Goal: Obtain resource: Obtain resource

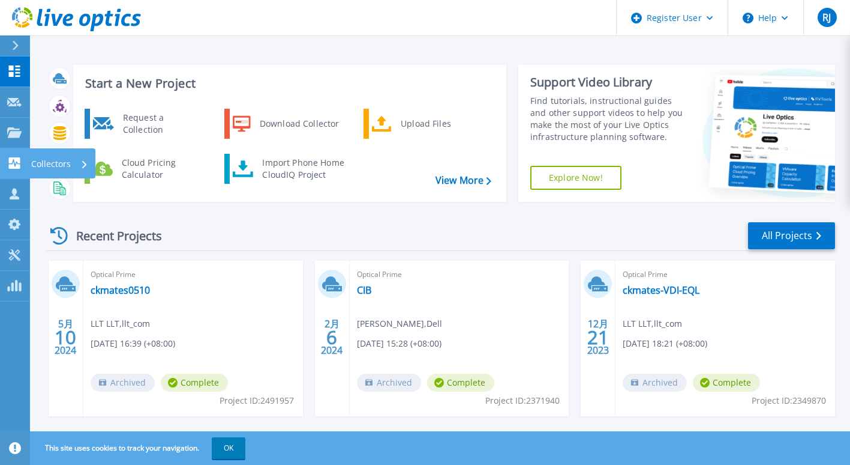
click at [34, 159] on p "Collectors" at bounding box center [51, 163] width 40 height 31
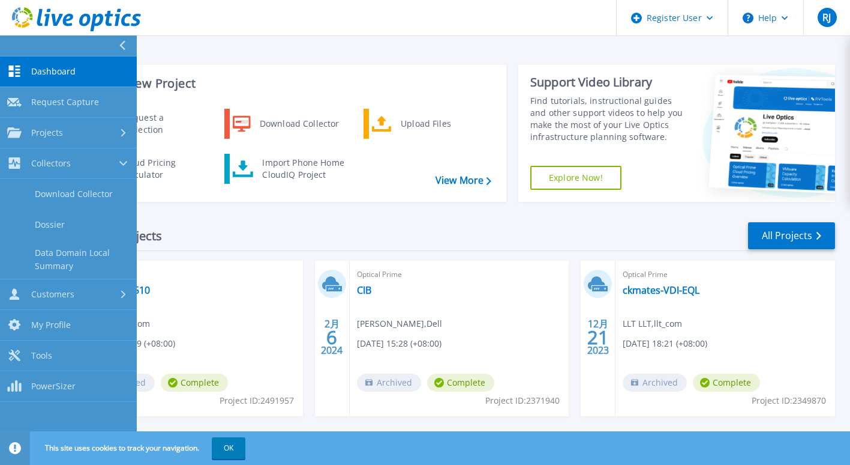
click at [310, 204] on div "Start a New Project Request a Collection Download Collector Upload Files Cloud …" at bounding box center [440, 133] width 789 height 156
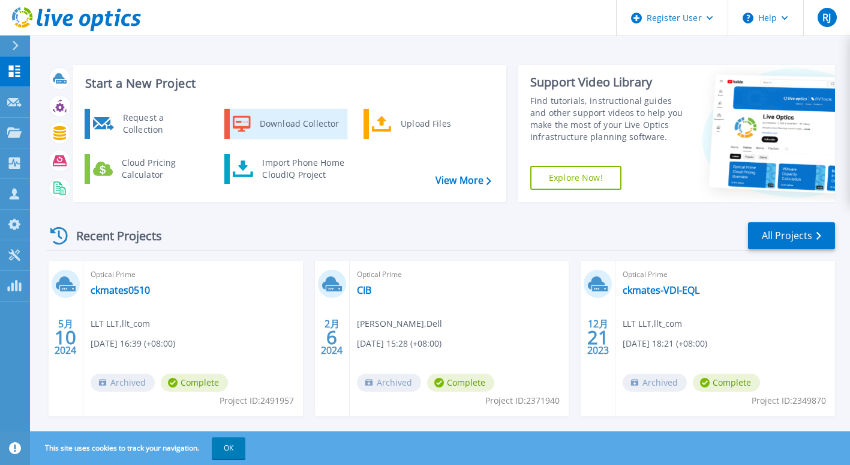
click at [305, 125] on div "Download Collector" at bounding box center [299, 124] width 91 height 24
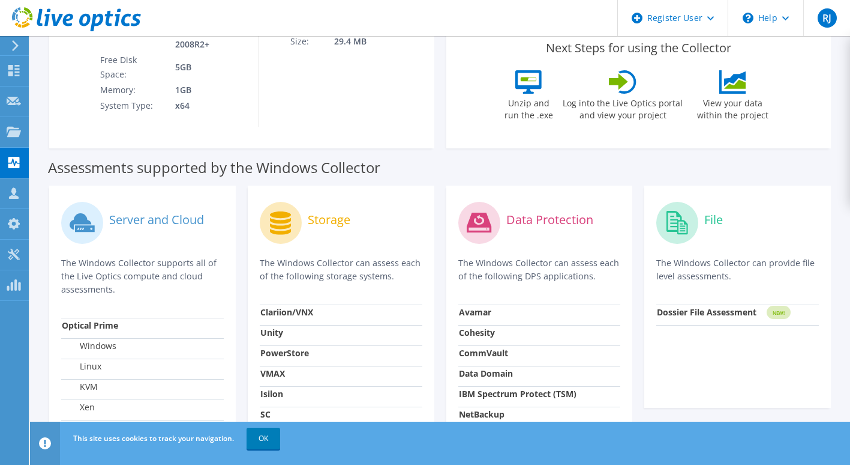
scroll to position [242, 0]
click at [298, 211] on circle at bounding box center [281, 223] width 42 height 42
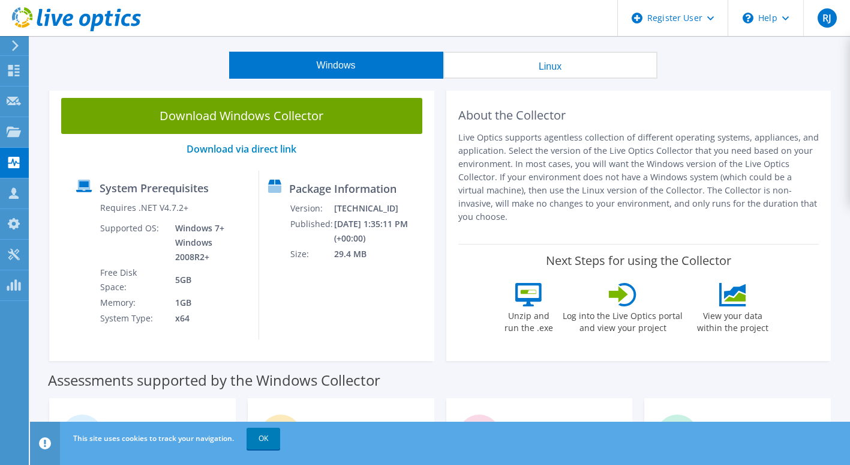
scroll to position [0, 0]
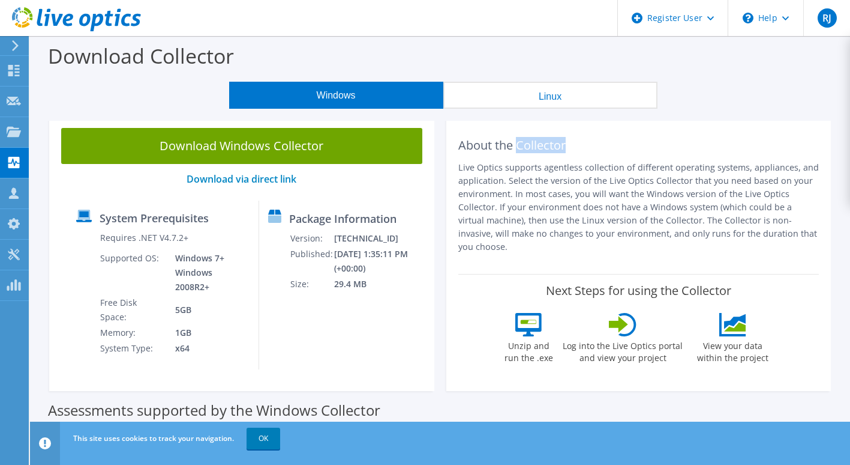
drag, startPoint x: 520, startPoint y: 148, endPoint x: 583, endPoint y: 149, distance: 63.6
click at [583, 149] on h2 "About the Collector" at bounding box center [639, 145] width 361 height 14
click at [553, 100] on button "Linux" at bounding box center [551, 95] width 214 height 27
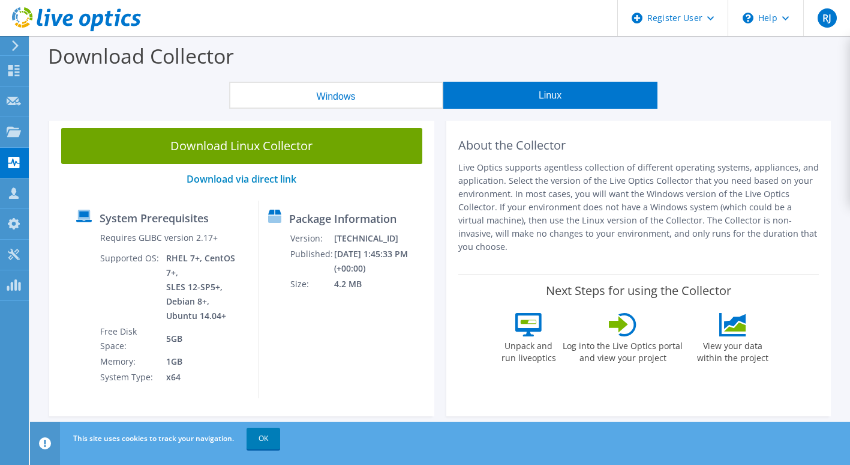
click at [373, 98] on button "Windows" at bounding box center [336, 95] width 214 height 27
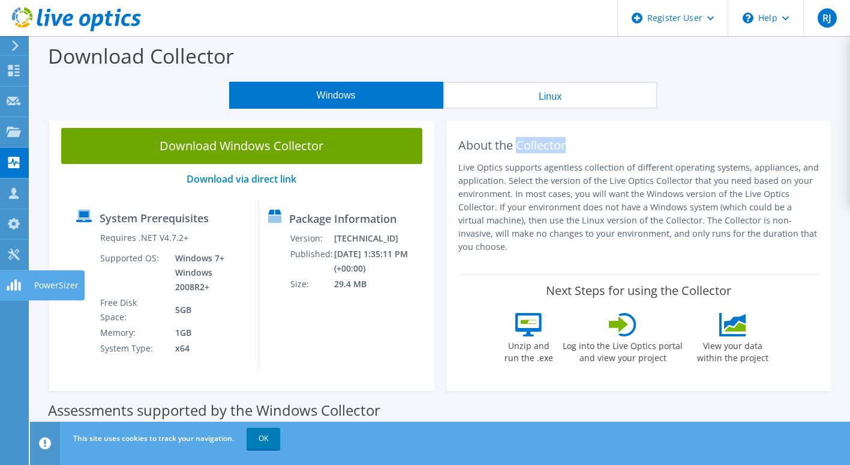
click at [18, 250] on use at bounding box center [13, 253] width 11 height 11
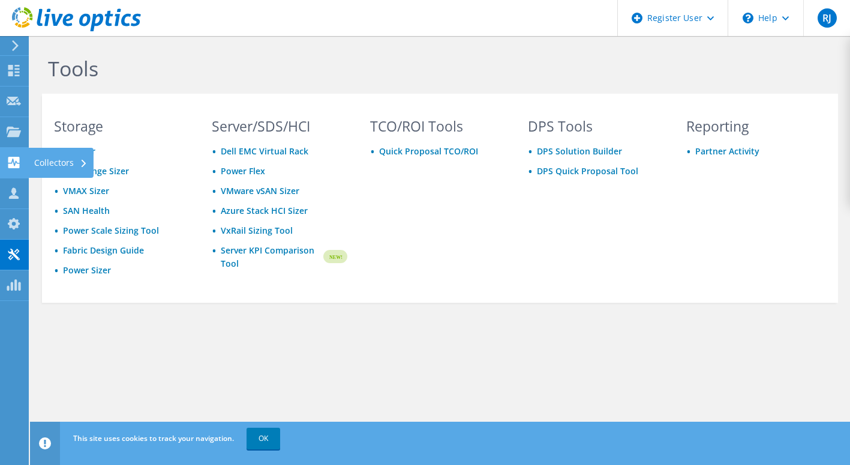
click at [18, 166] on use at bounding box center [13, 162] width 11 height 11
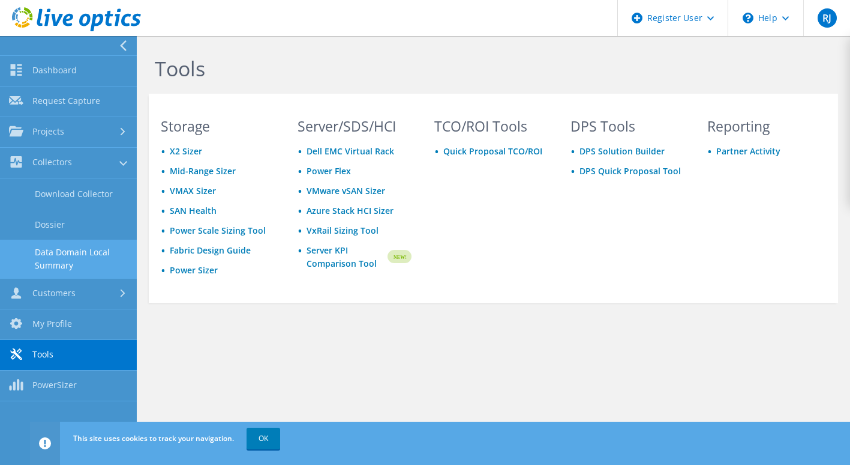
click at [77, 257] on link "Data Domain Local Summary" at bounding box center [68, 258] width 137 height 38
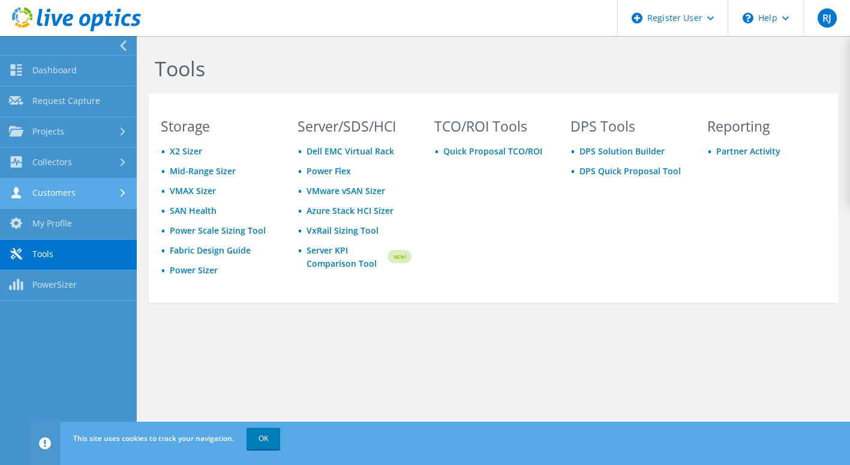
click at [80, 199] on link "Customers" at bounding box center [68, 193] width 137 height 31
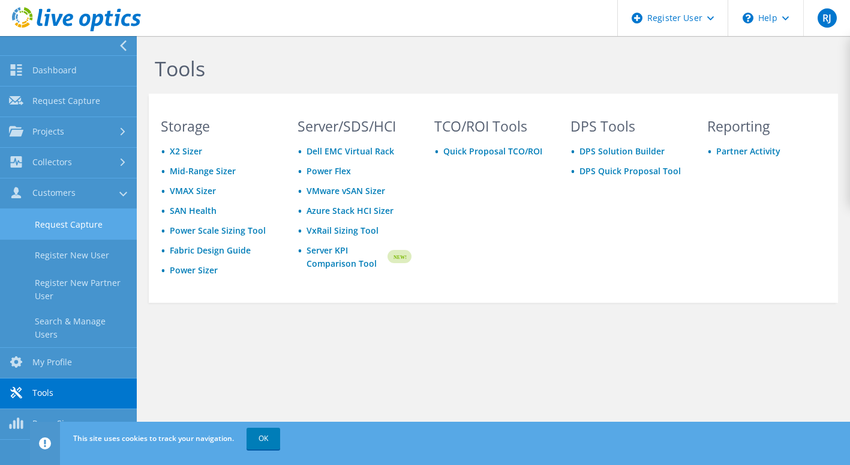
click at [79, 214] on link "Request Capture" at bounding box center [68, 224] width 137 height 31
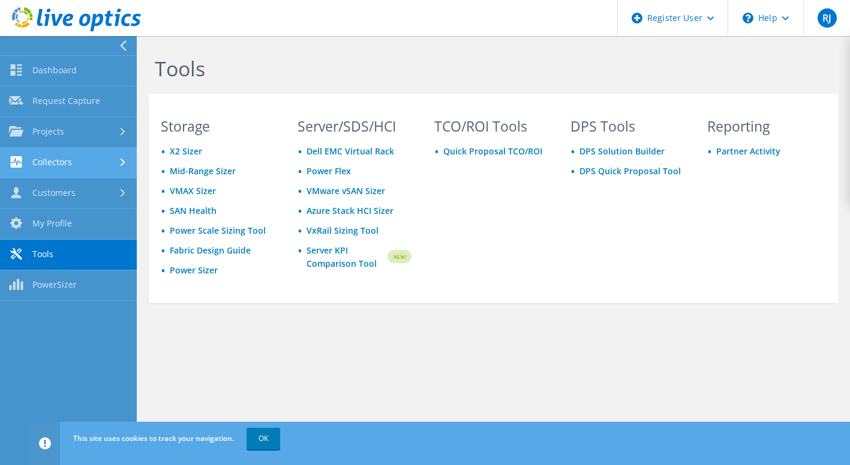
click at [81, 165] on link "Collectors" at bounding box center [68, 163] width 137 height 31
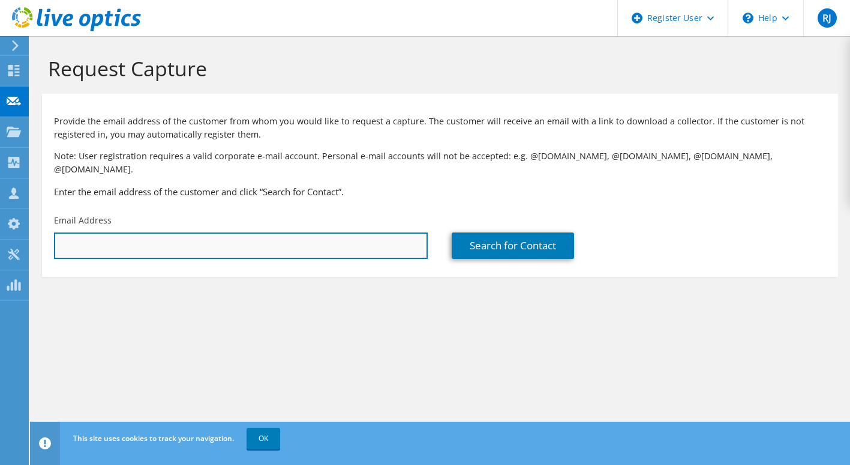
click at [69, 232] on input "text" at bounding box center [241, 245] width 374 height 26
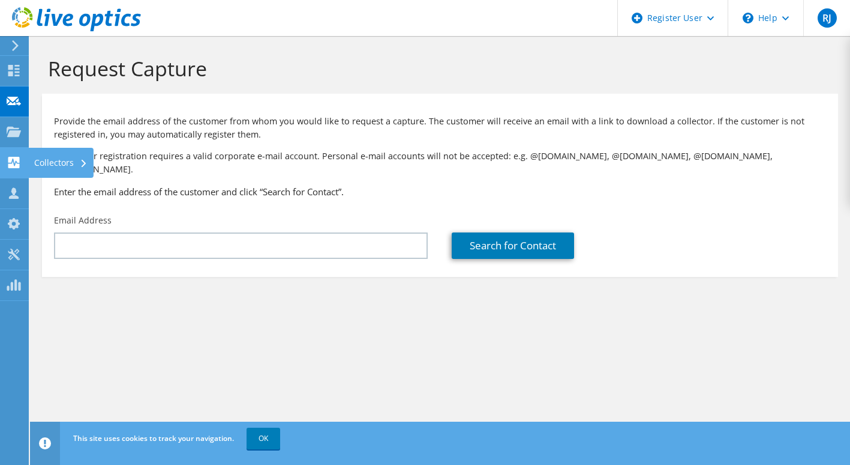
click at [54, 164] on div "Collectors" at bounding box center [60, 163] width 65 height 30
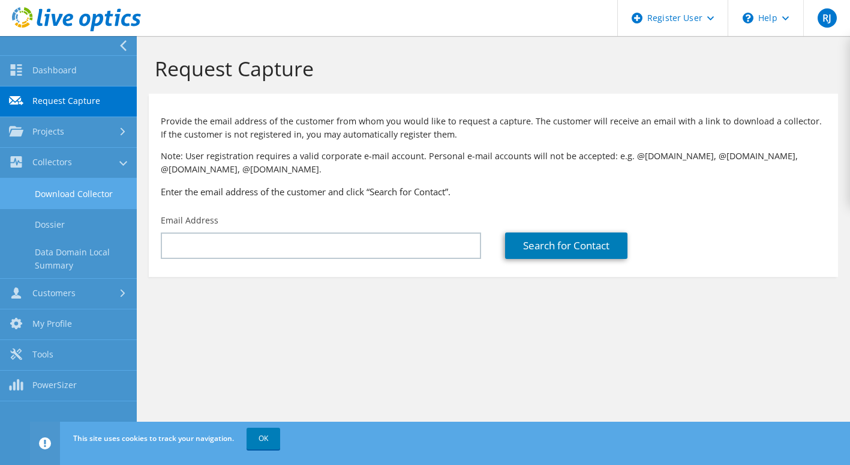
click at [67, 193] on link "Download Collector" at bounding box center [68, 193] width 137 height 31
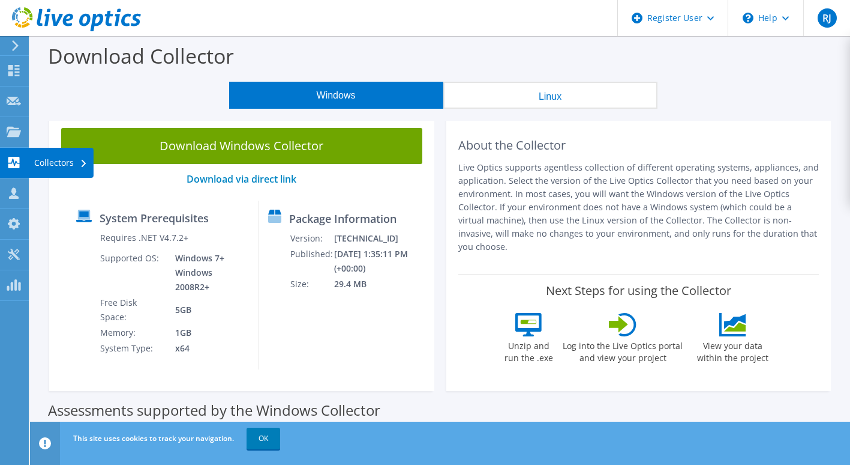
click at [59, 164] on div "Collectors" at bounding box center [60, 163] width 65 height 30
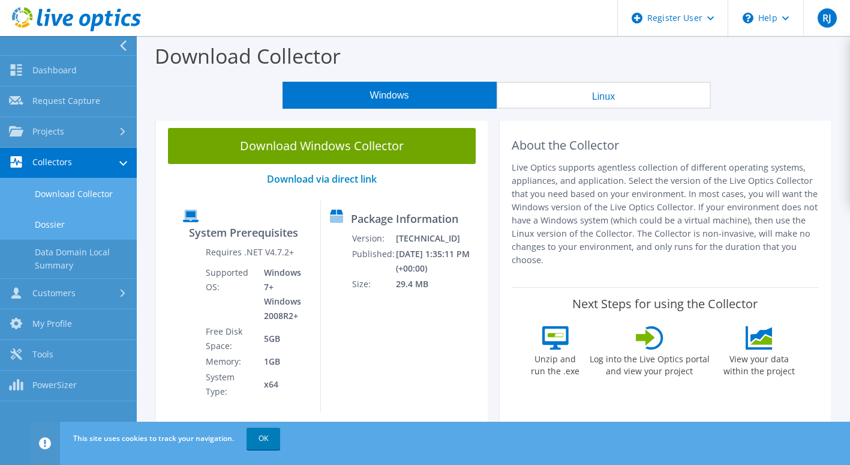
click at [58, 230] on link "Dossier" at bounding box center [68, 224] width 137 height 31
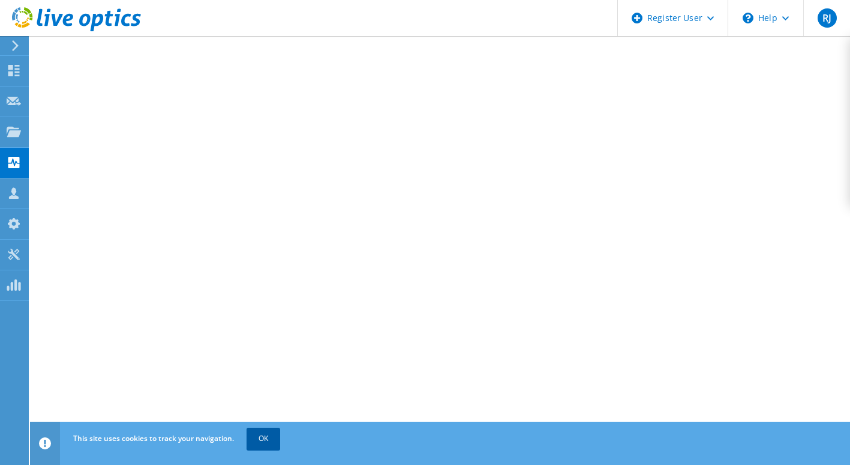
click at [263, 432] on link "OK" at bounding box center [264, 438] width 34 height 22
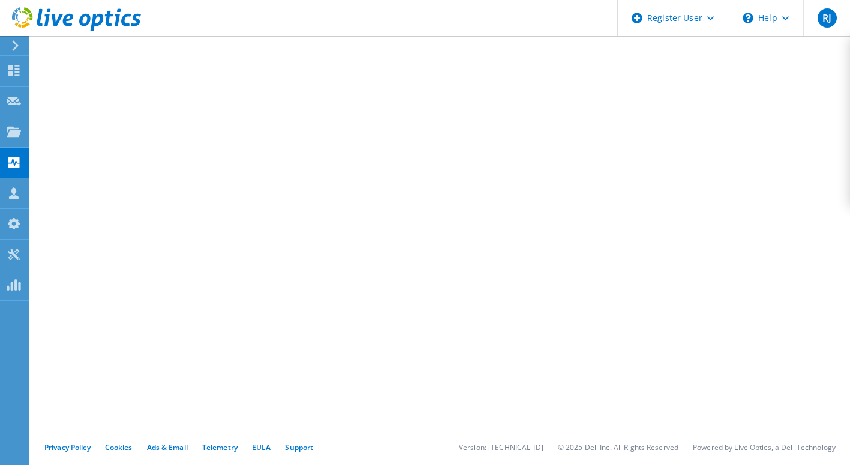
click at [19, 50] on icon at bounding box center [15, 45] width 9 height 11
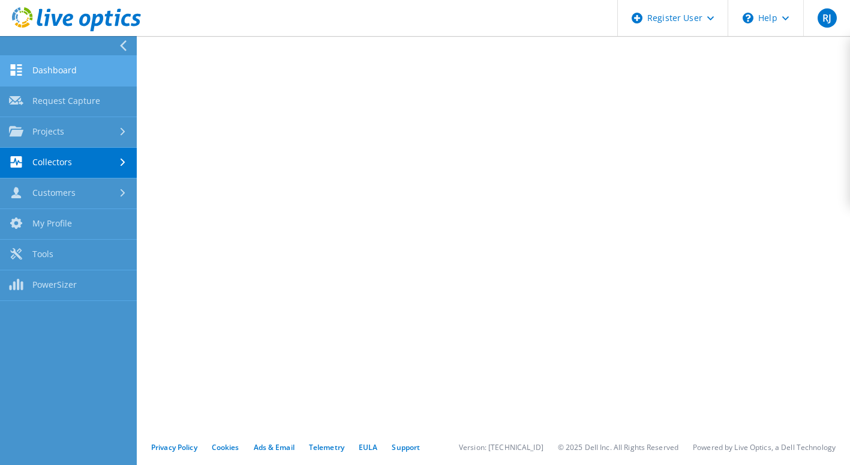
click at [53, 65] on link "Dashboard" at bounding box center [68, 71] width 137 height 31
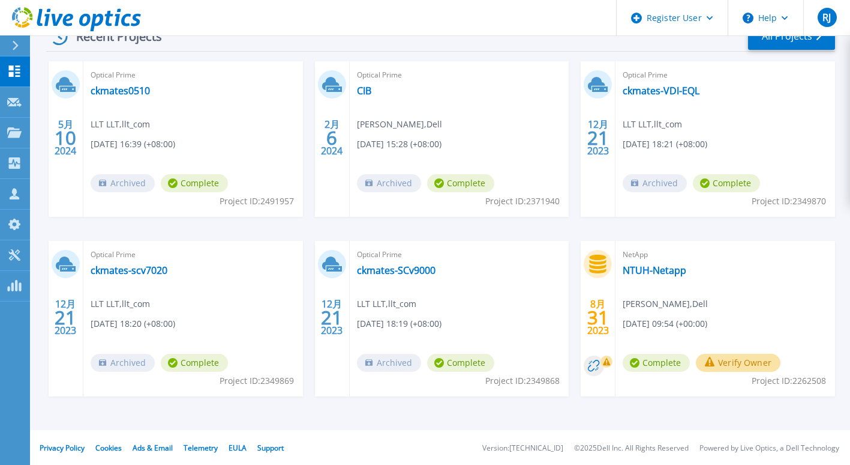
scroll to position [140, 0]
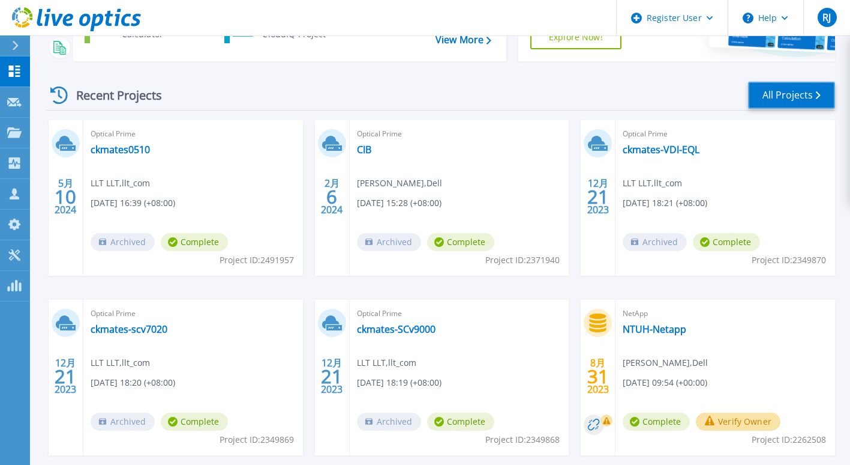
click at [808, 94] on link "All Projects" at bounding box center [791, 95] width 87 height 27
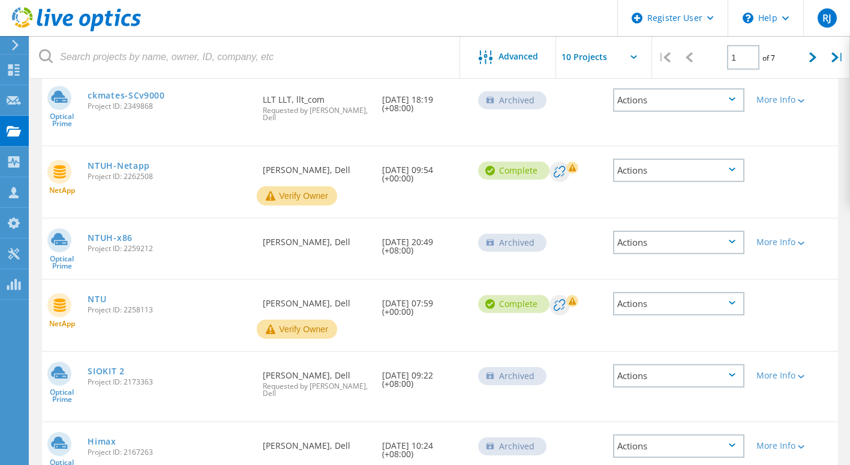
scroll to position [447, 0]
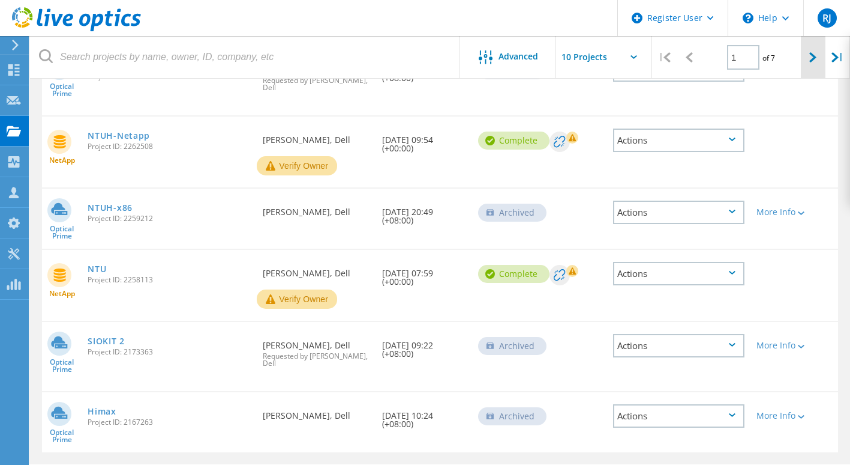
click at [813, 60] on icon at bounding box center [813, 57] width 7 height 10
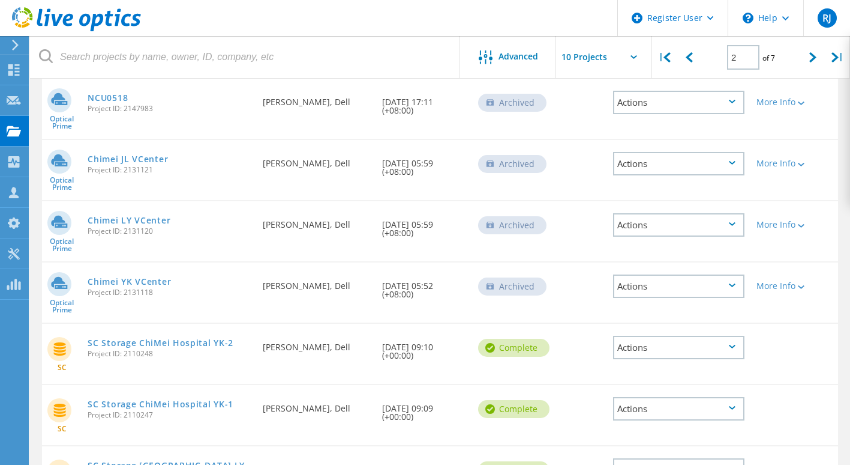
scroll to position [78, 0]
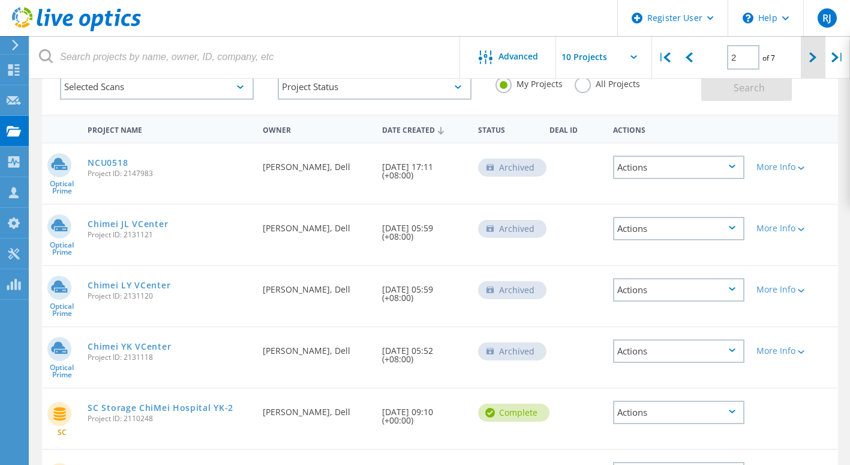
click at [811, 55] on icon at bounding box center [813, 57] width 7 height 10
type input "3"
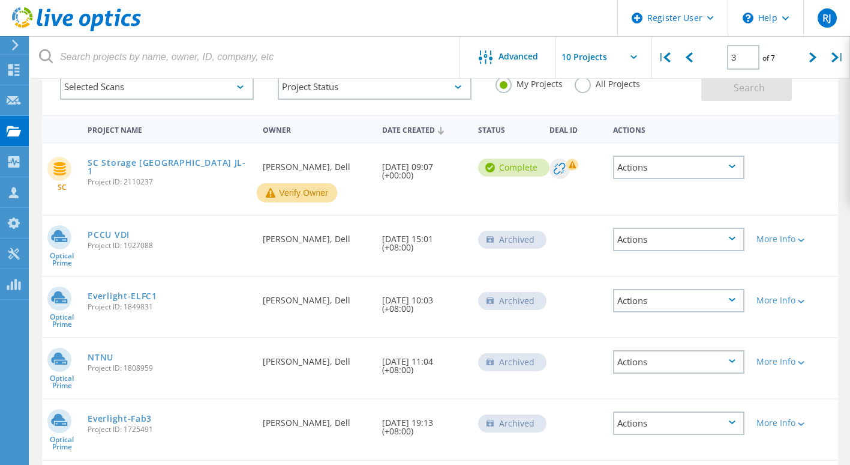
click at [710, 243] on div "Actions" at bounding box center [678, 238] width 131 height 23
click at [799, 238] on div "More Info" at bounding box center [783, 239] width 52 height 8
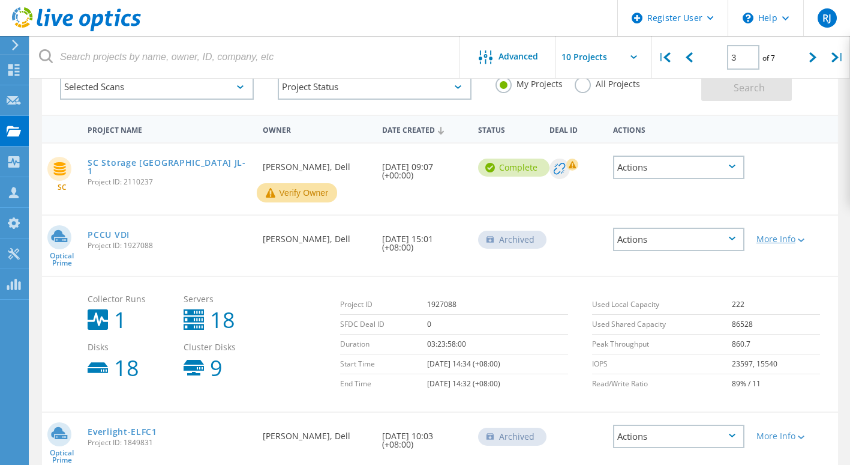
click at [801, 238] on div "More Info" at bounding box center [783, 239] width 52 height 8
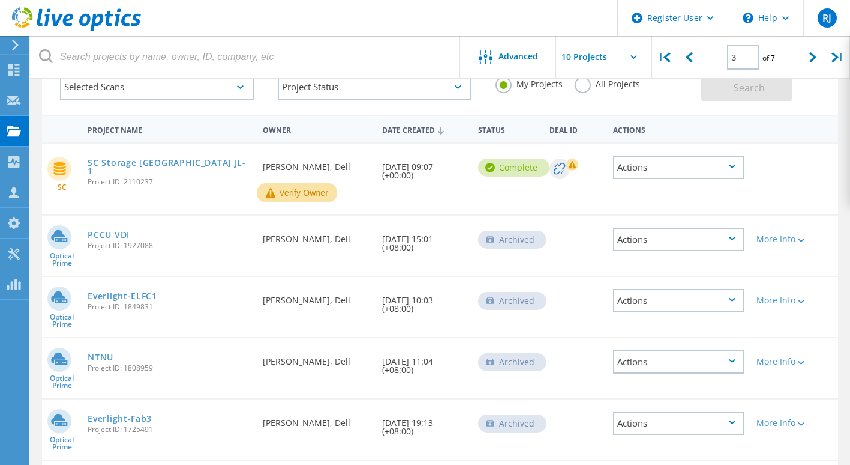
click at [130, 236] on link "PCCU VDI" at bounding box center [109, 234] width 42 height 8
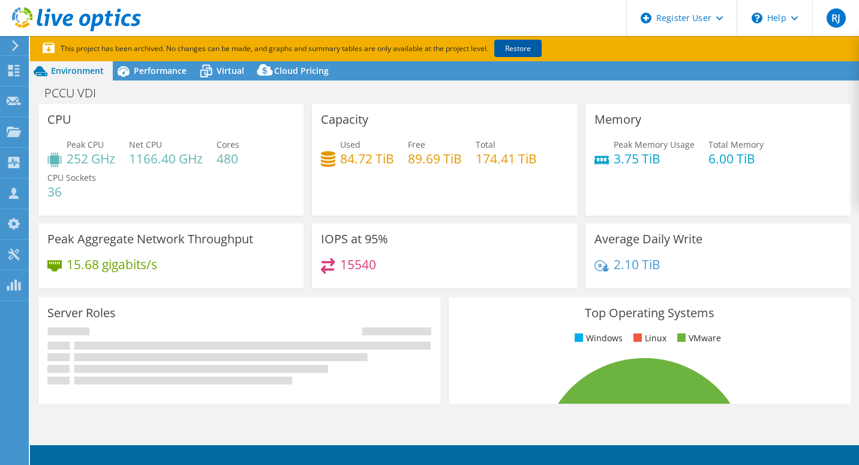
click at [518, 49] on link "Restore" at bounding box center [518, 48] width 47 height 17
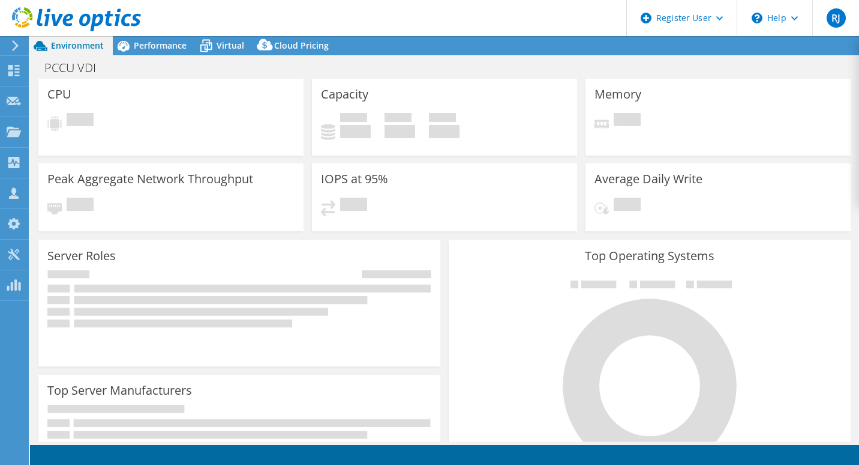
select select "USD"
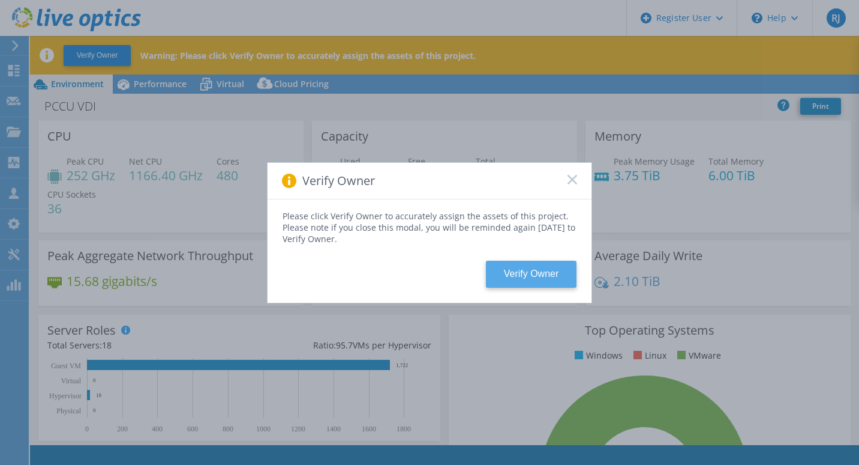
click at [513, 266] on button "Verify Owner" at bounding box center [531, 273] width 91 height 27
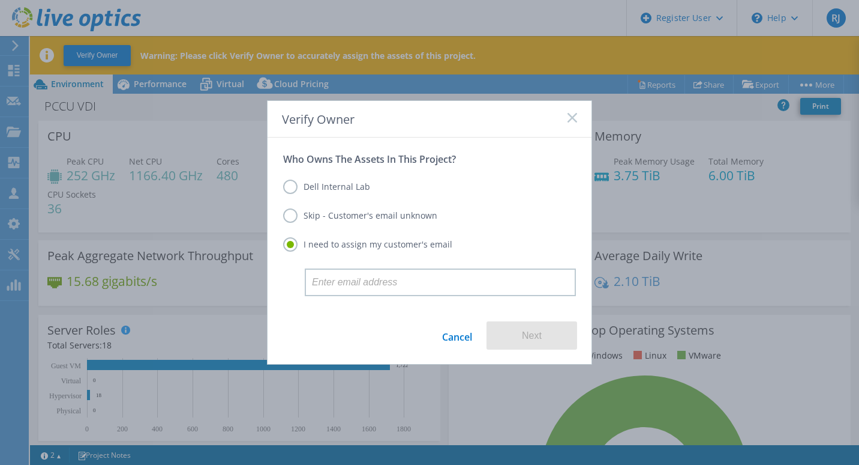
click at [349, 189] on label "Dell Internal Lab" at bounding box center [326, 186] width 87 height 14
click at [0, 0] on input "Dell Internal Lab" at bounding box center [0, 0] width 0 height 0
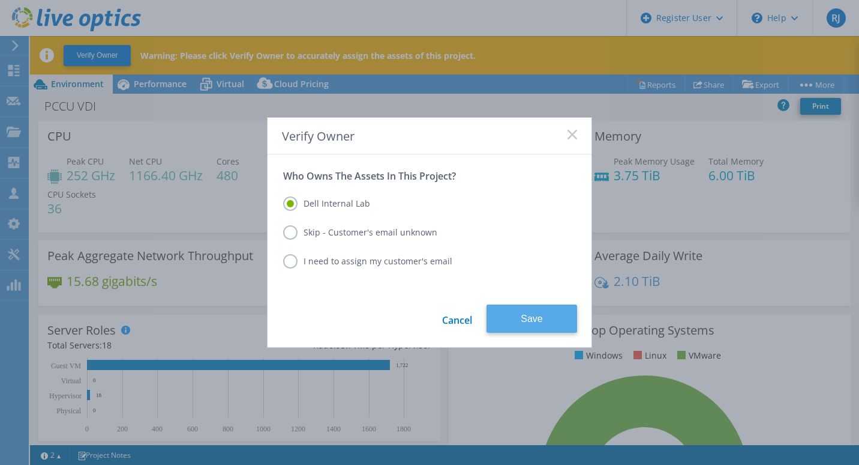
click at [547, 321] on button "Save" at bounding box center [532, 318] width 91 height 28
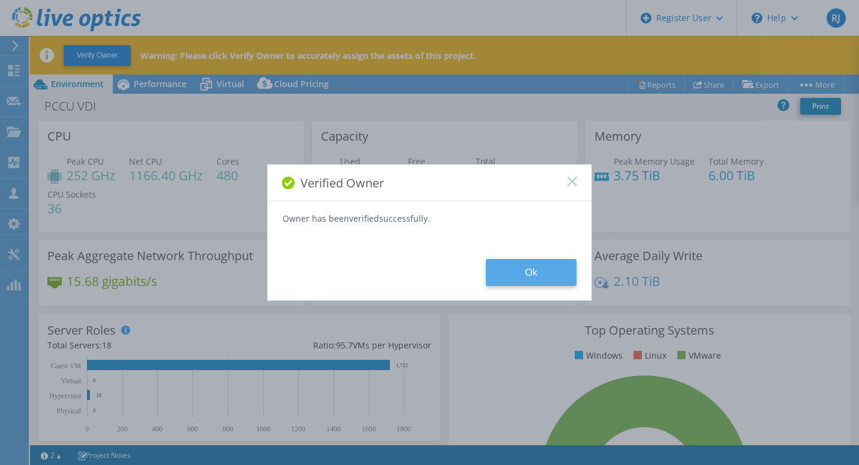
click at [544, 283] on button "Ok" at bounding box center [531, 272] width 91 height 27
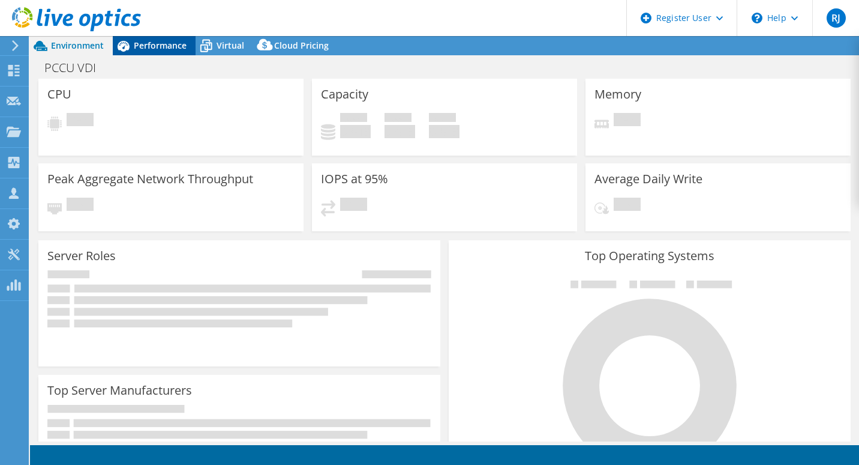
select select "USD"
click at [158, 50] on span "Performance" at bounding box center [160, 45] width 53 height 11
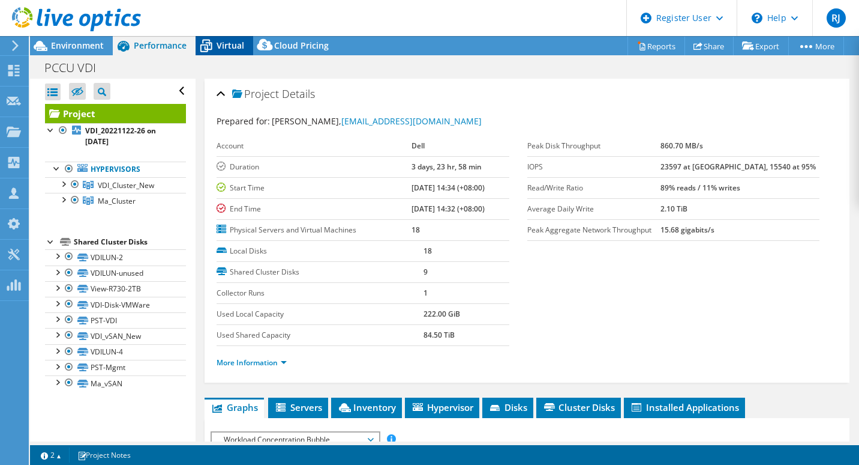
click at [224, 49] on span "Virtual" at bounding box center [231, 45] width 28 height 11
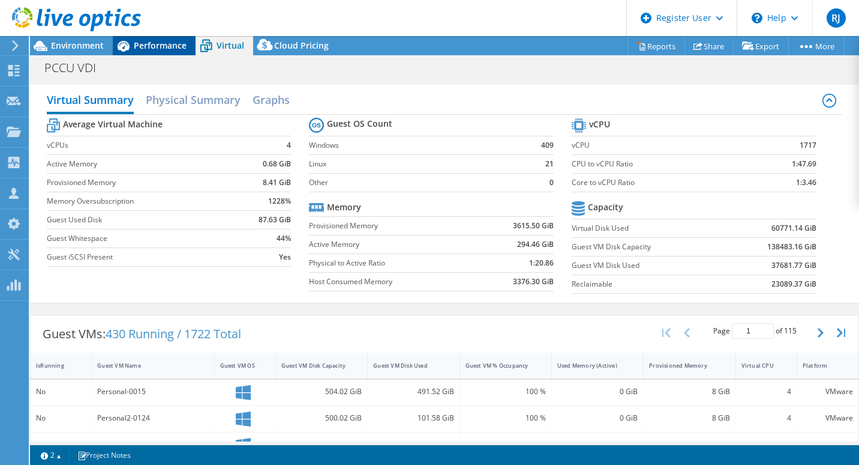
click at [152, 38] on div "Performance" at bounding box center [154, 45] width 83 height 19
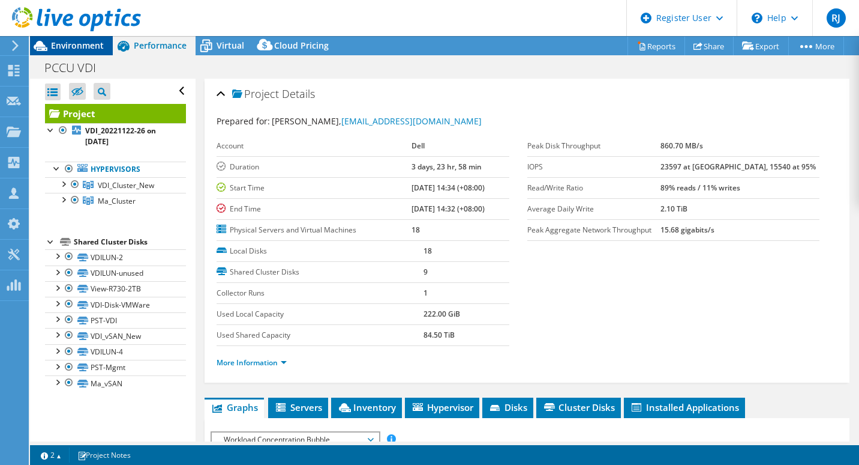
click at [85, 45] on span "Environment" at bounding box center [77, 45] width 53 height 11
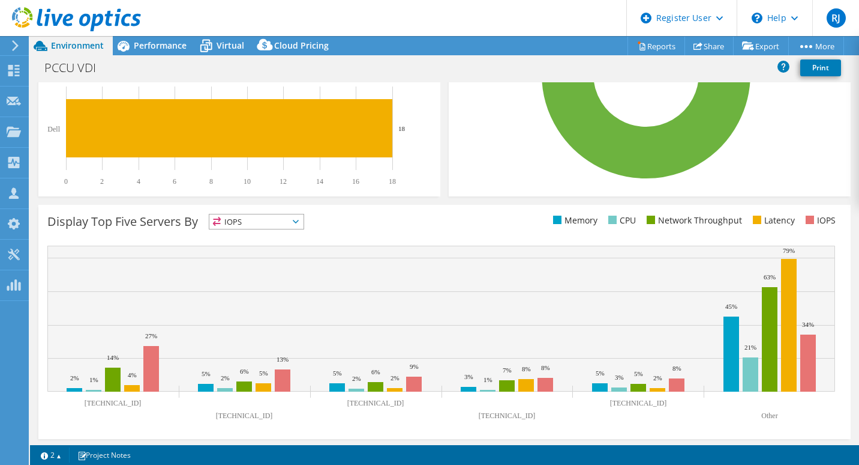
scroll to position [369, 0]
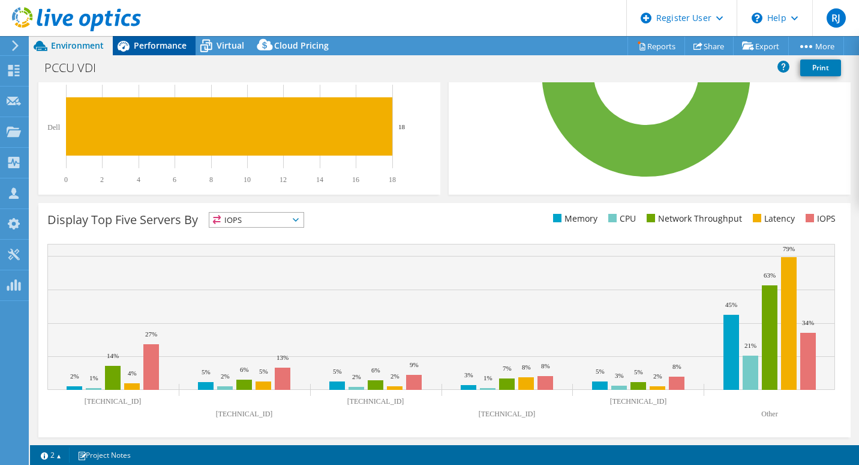
click at [167, 47] on span "Performance" at bounding box center [160, 45] width 53 height 11
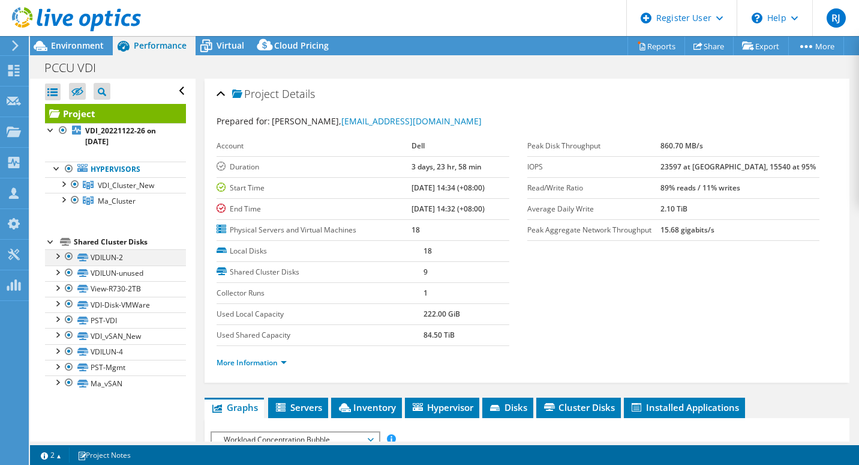
click at [59, 254] on div at bounding box center [57, 255] width 12 height 12
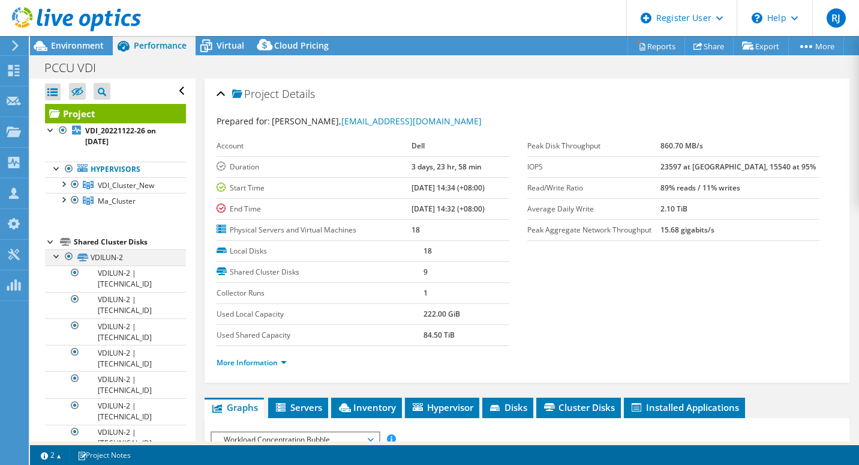
click at [59, 254] on div at bounding box center [57, 255] width 12 height 12
